Goal: Task Accomplishment & Management: Complete application form

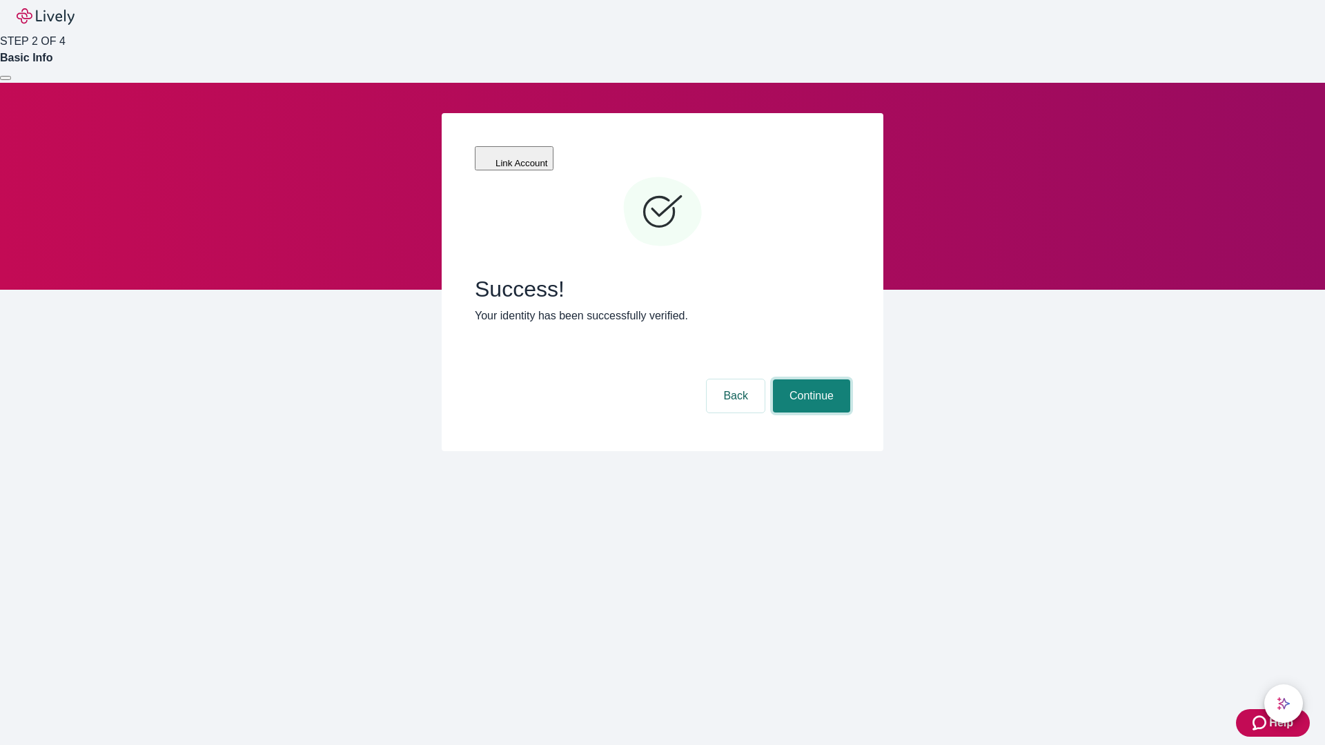
click at [809, 379] on button "Continue" at bounding box center [811, 395] width 77 height 33
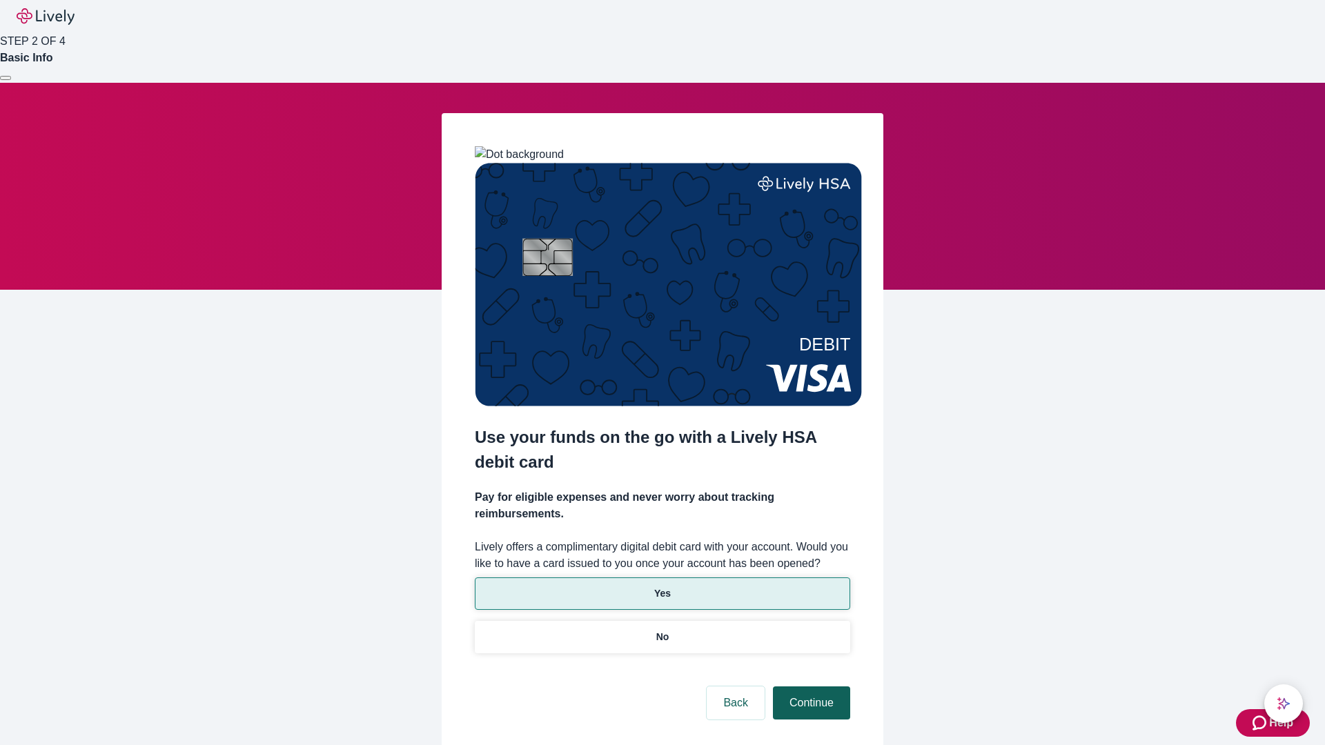
click at [662, 586] on p "Yes" at bounding box center [662, 593] width 17 height 14
click at [809, 687] on button "Continue" at bounding box center [811, 703] width 77 height 33
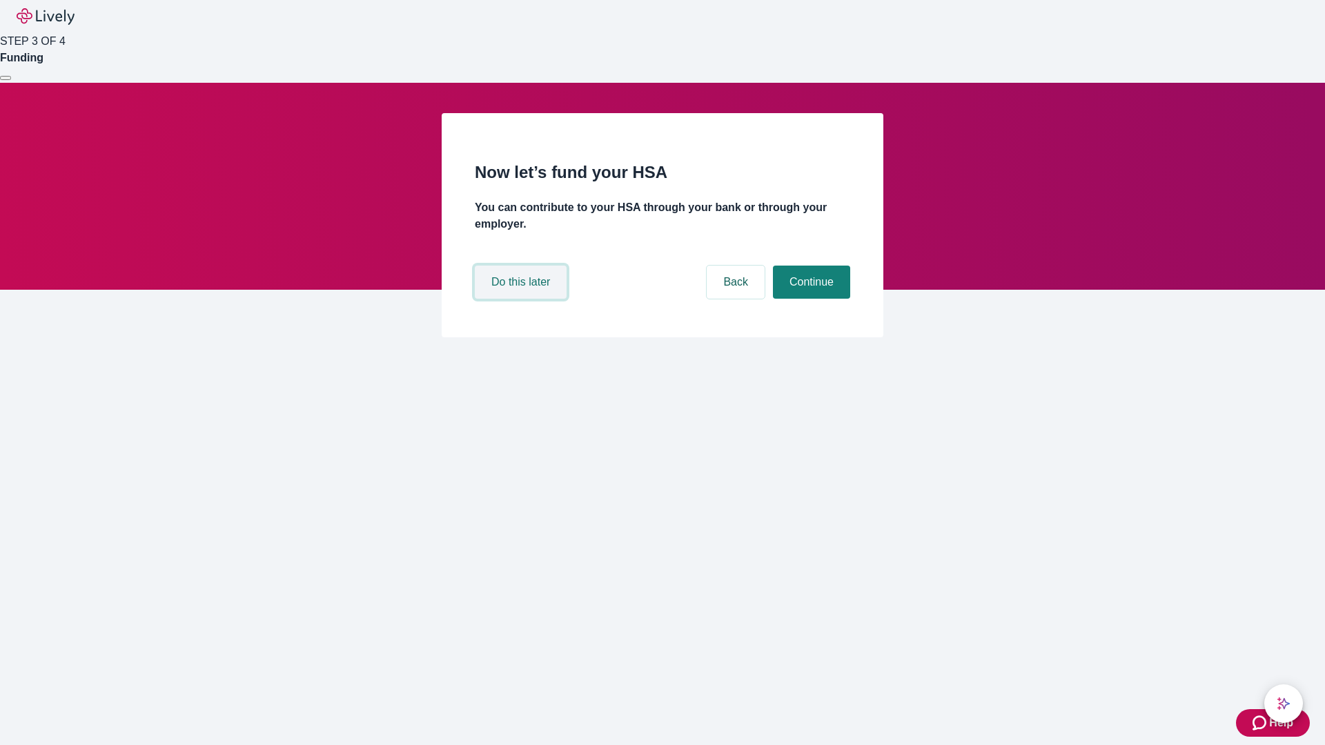
click at [522, 299] on button "Do this later" at bounding box center [521, 282] width 92 height 33
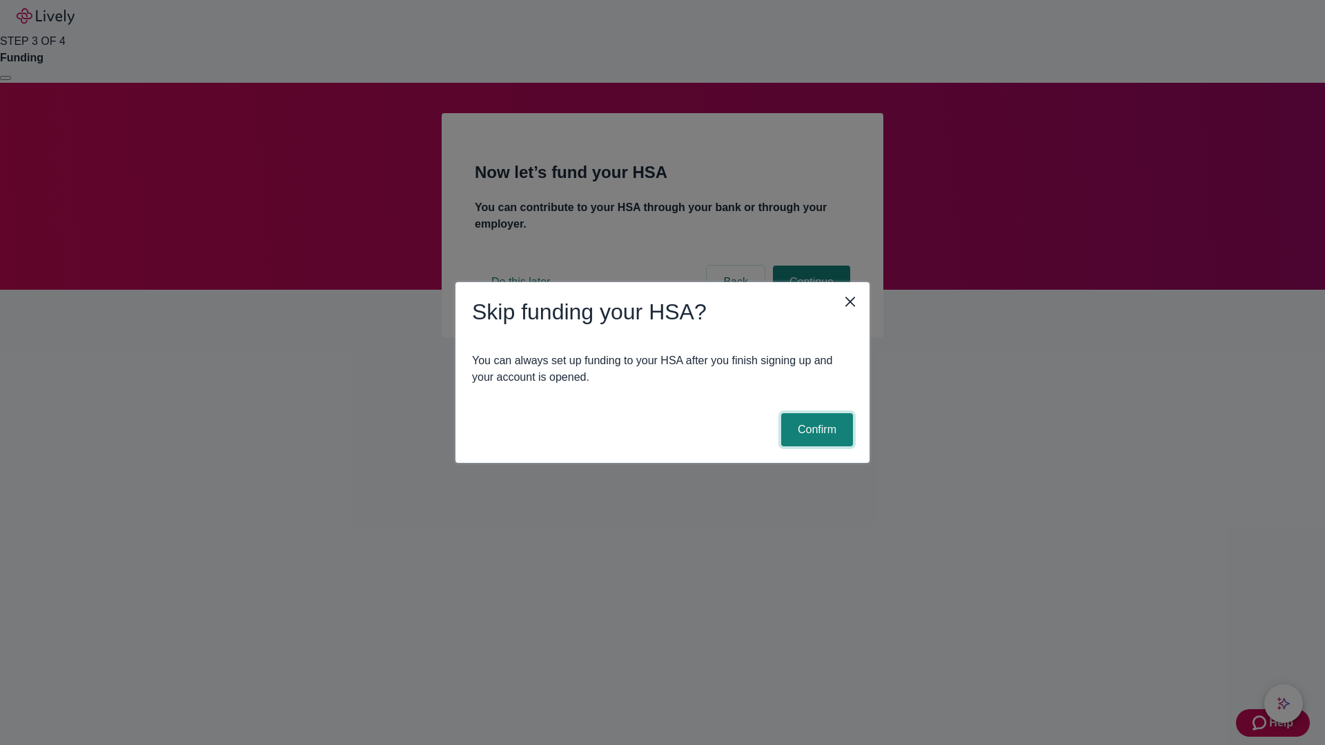
click at [815, 430] on button "Confirm" at bounding box center [817, 429] width 72 height 33
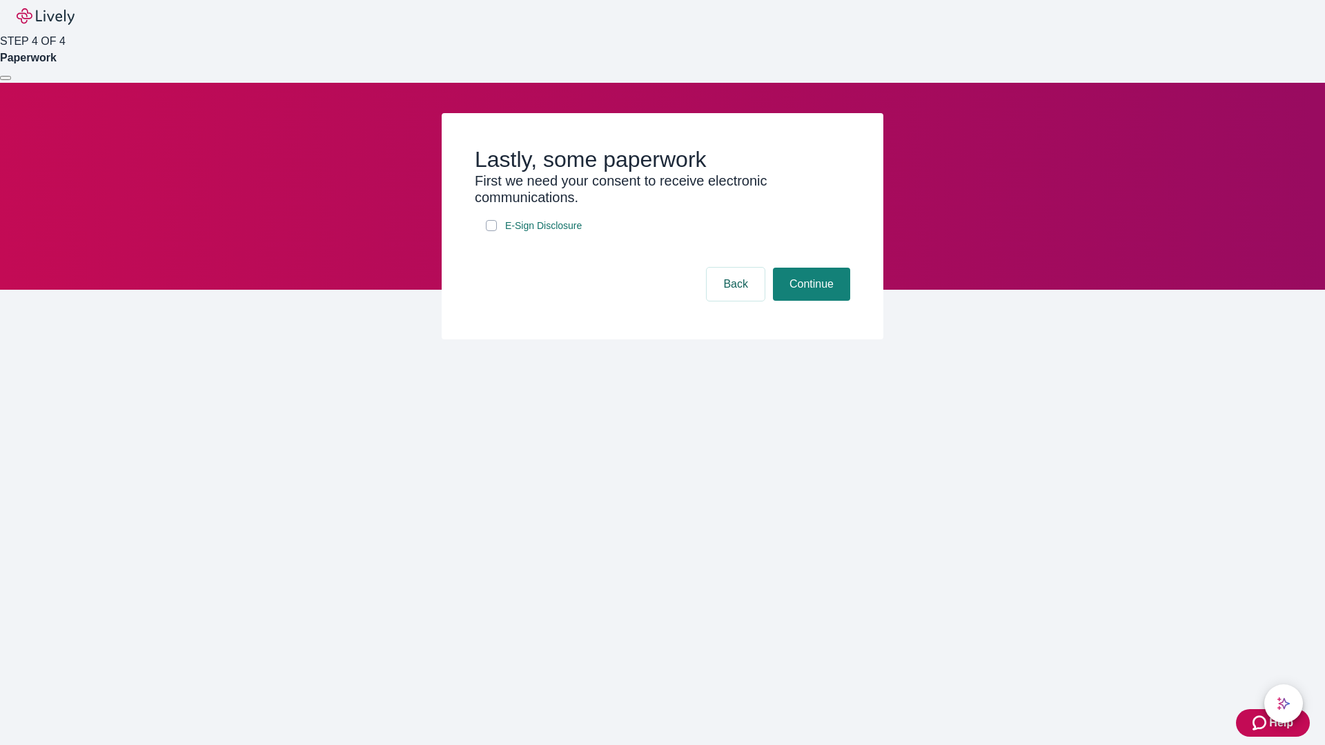
click at [491, 231] on input "E-Sign Disclosure" at bounding box center [491, 225] width 11 height 11
checkbox input "true"
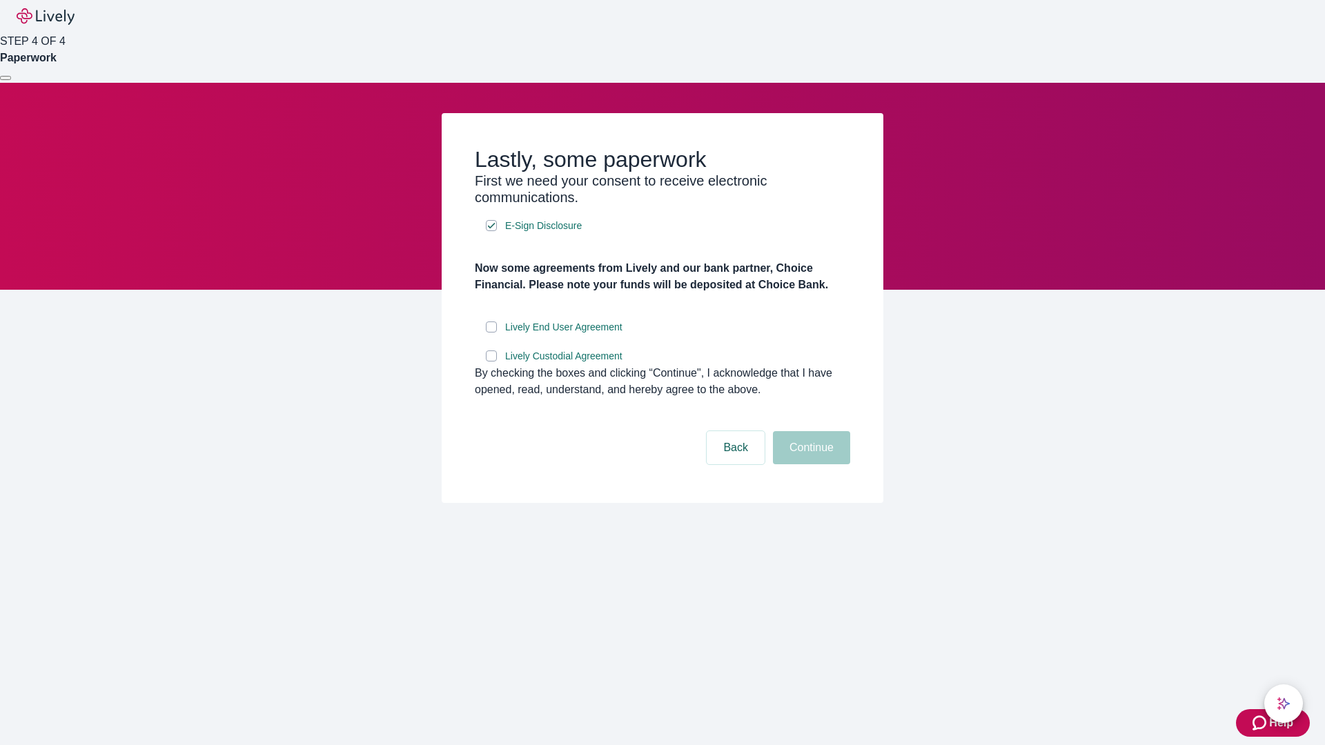
click at [491, 333] on input "Lively End User Agreement" at bounding box center [491, 327] width 11 height 11
checkbox input "true"
click at [491, 362] on input "Lively Custodial Agreement" at bounding box center [491, 356] width 11 height 11
checkbox input "true"
click at [809, 464] on button "Continue" at bounding box center [811, 447] width 77 height 33
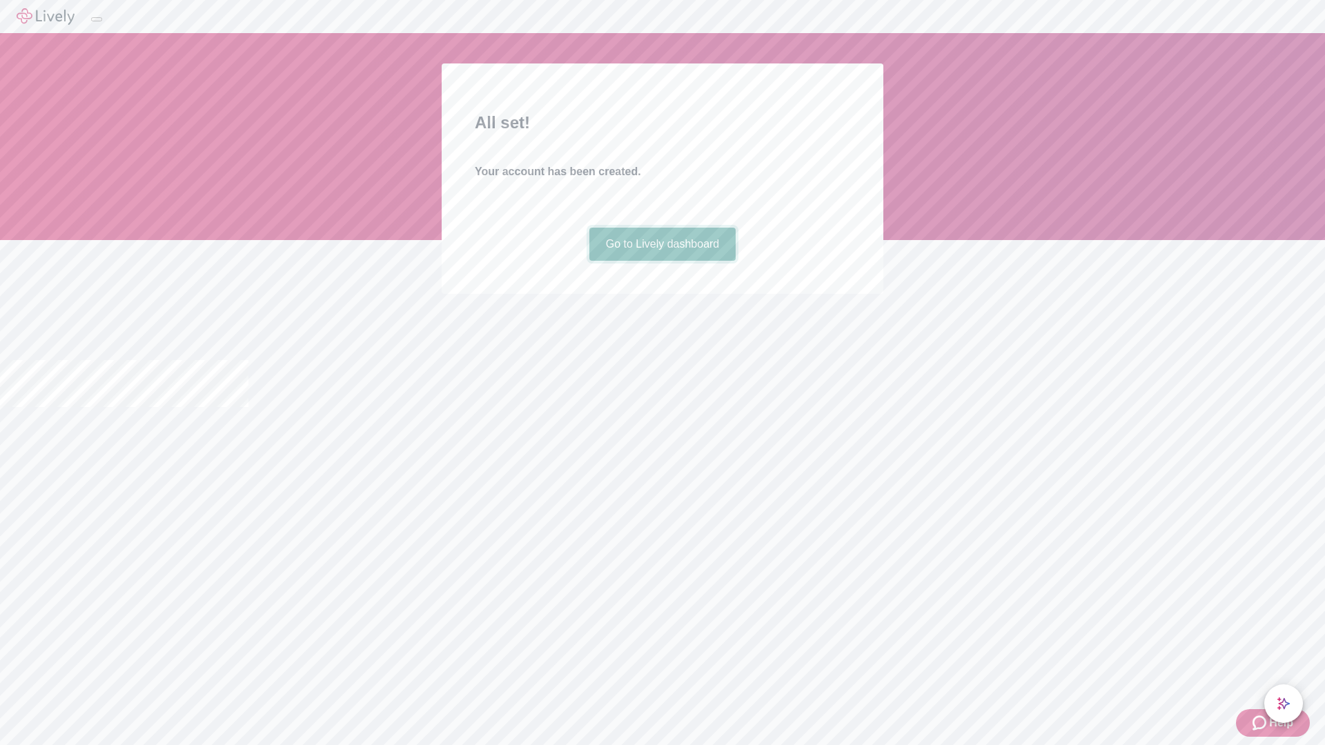
click at [662, 261] on link "Go to Lively dashboard" at bounding box center [662, 244] width 147 height 33
